Goal: Information Seeking & Learning: Learn about a topic

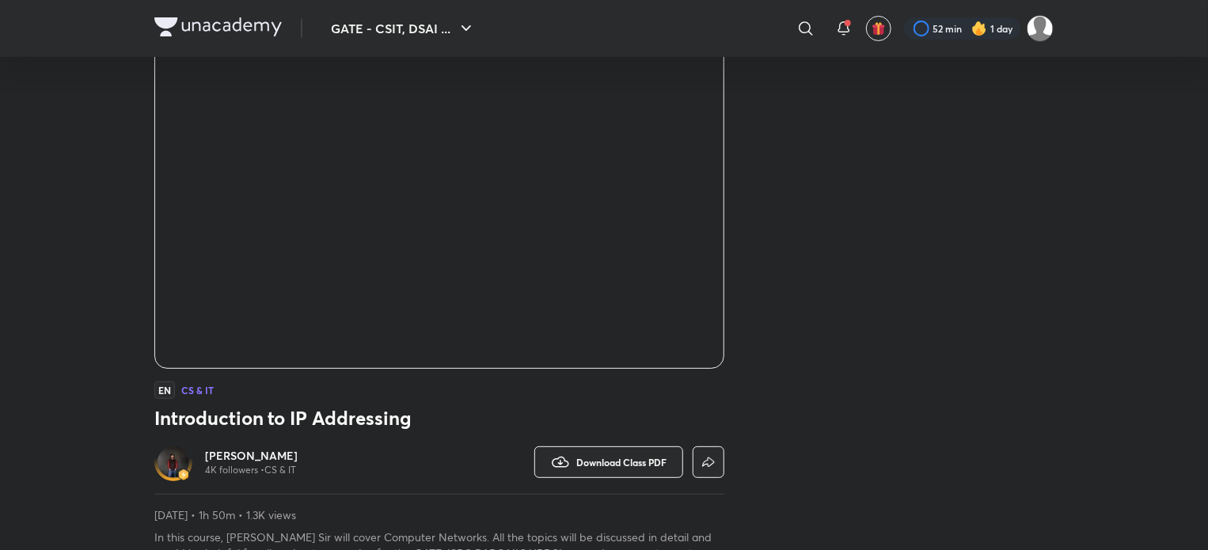
scroll to position [158, 0]
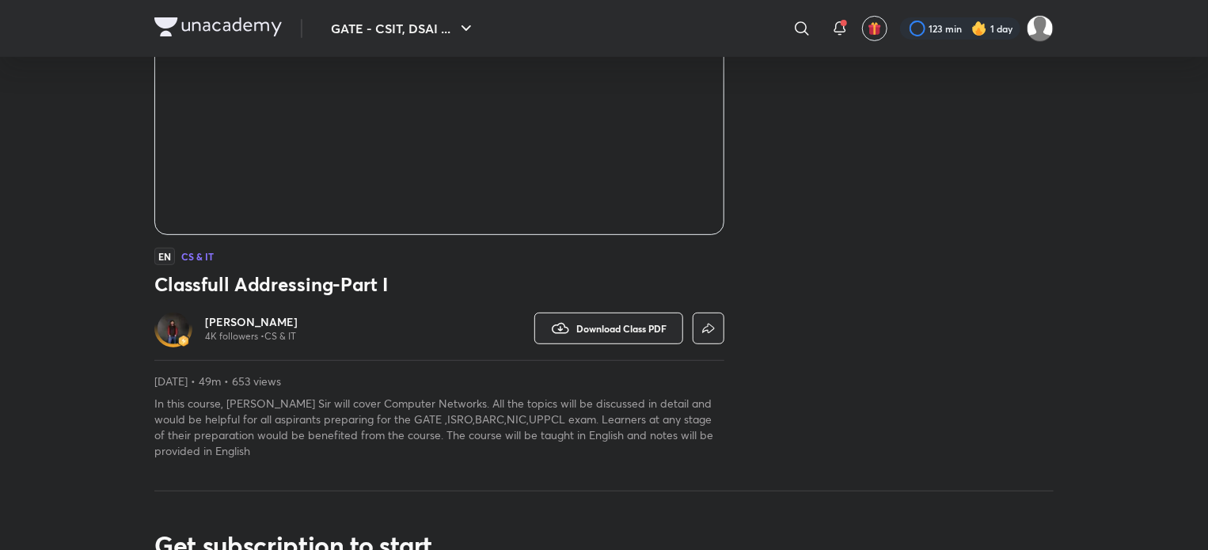
scroll to position [317, 0]
